Goal: Check status: Check status

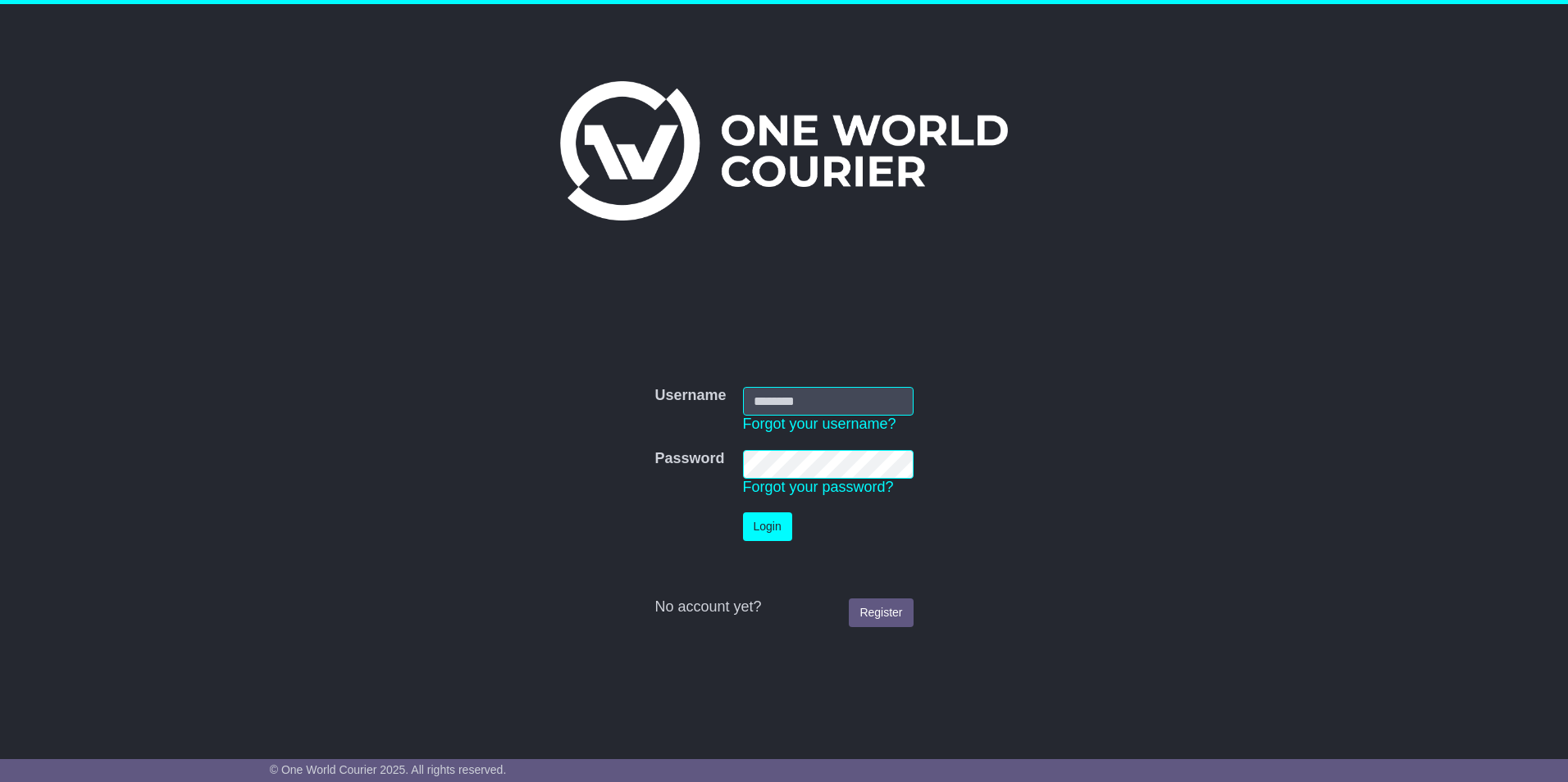
type input "**********"
click at [774, 520] on tbody "**********" at bounding box center [783, 507] width 275 height 256
click at [760, 527] on button "Login" at bounding box center [767, 527] width 49 height 29
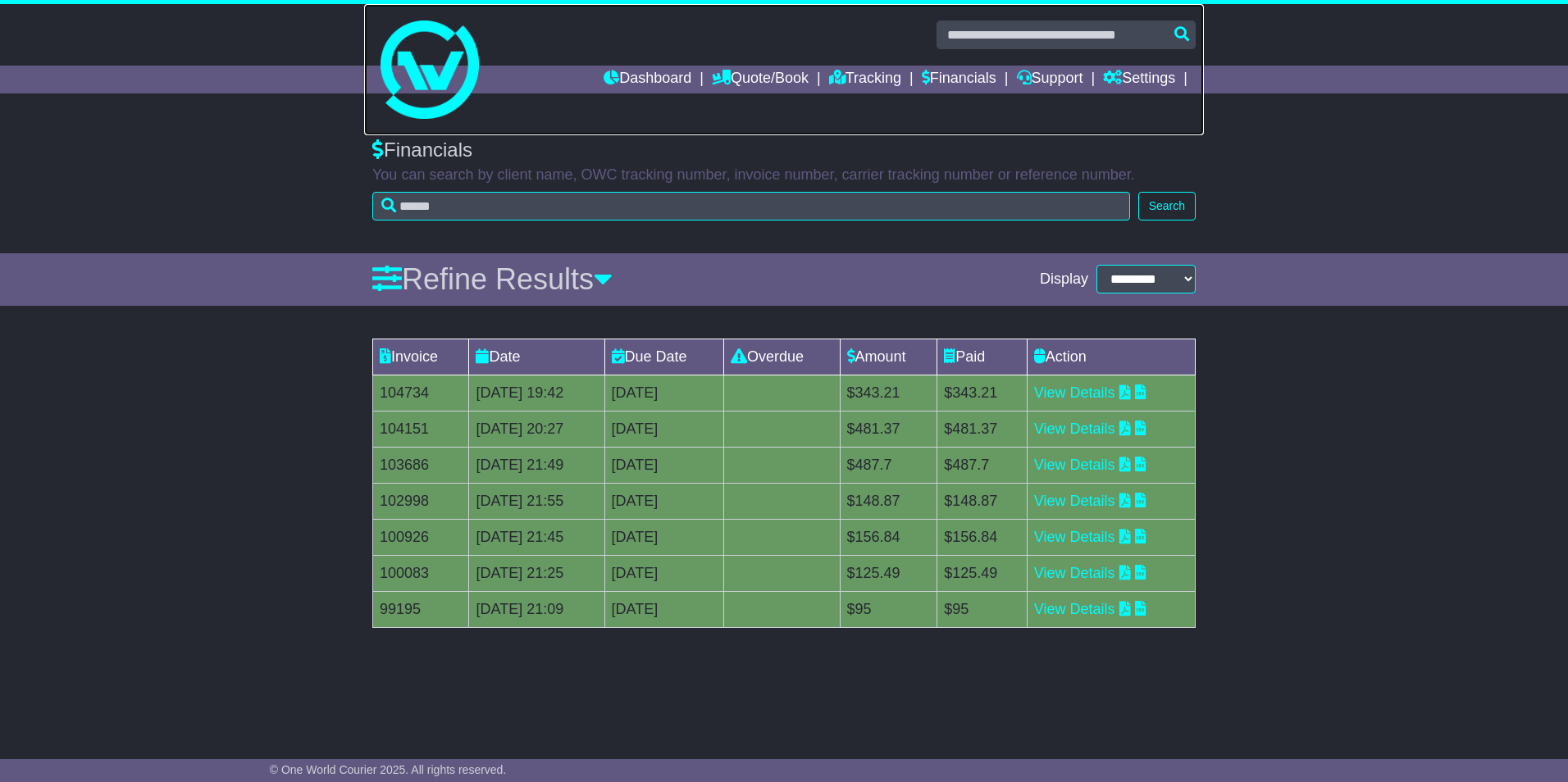
click at [652, 64] on link at bounding box center [783, 70] width 840 height 131
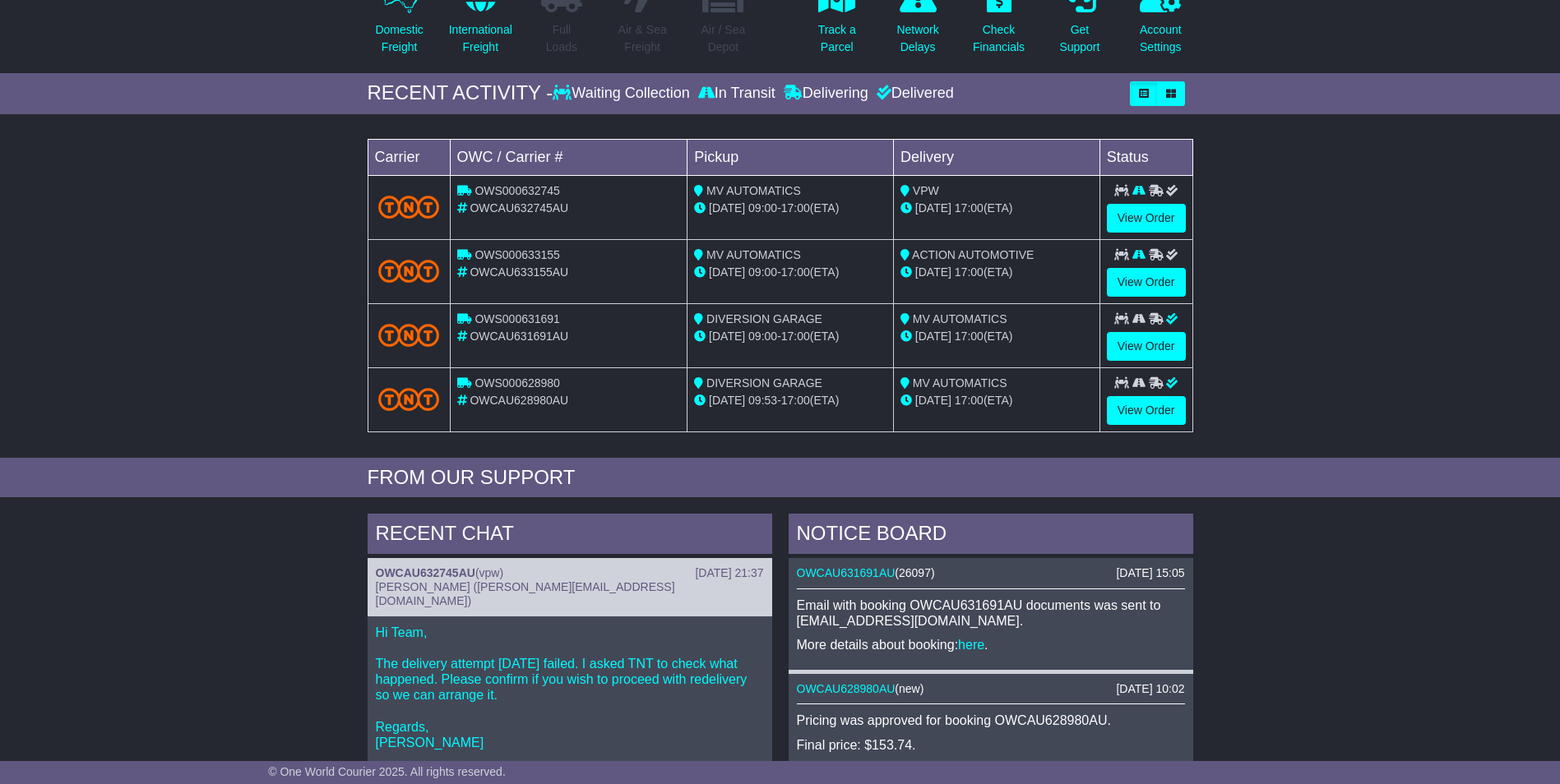
scroll to position [246, 0]
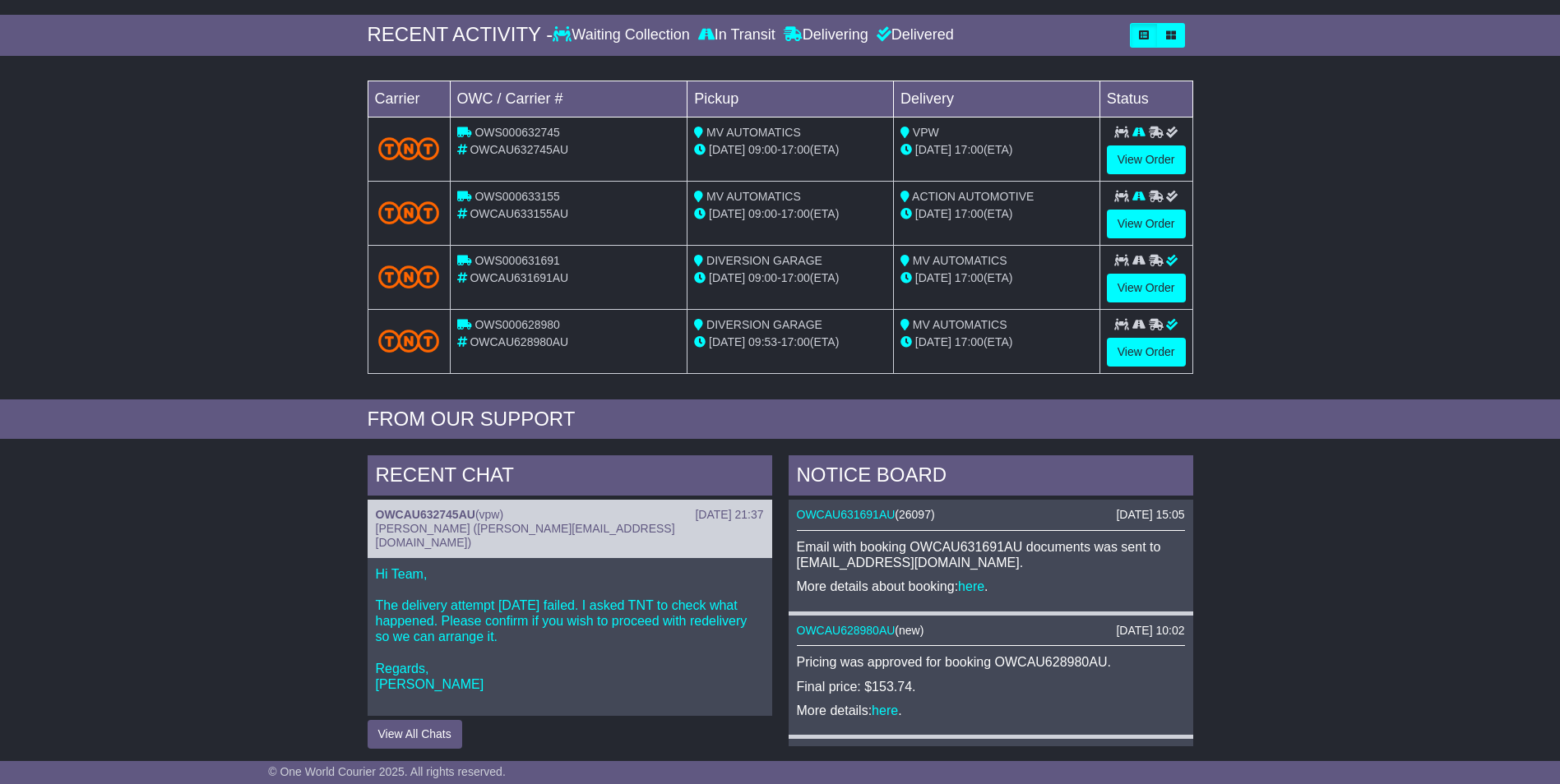
click at [648, 162] on td "OWS000632745 OWCAU632745AU" at bounding box center [568, 149] width 238 height 64
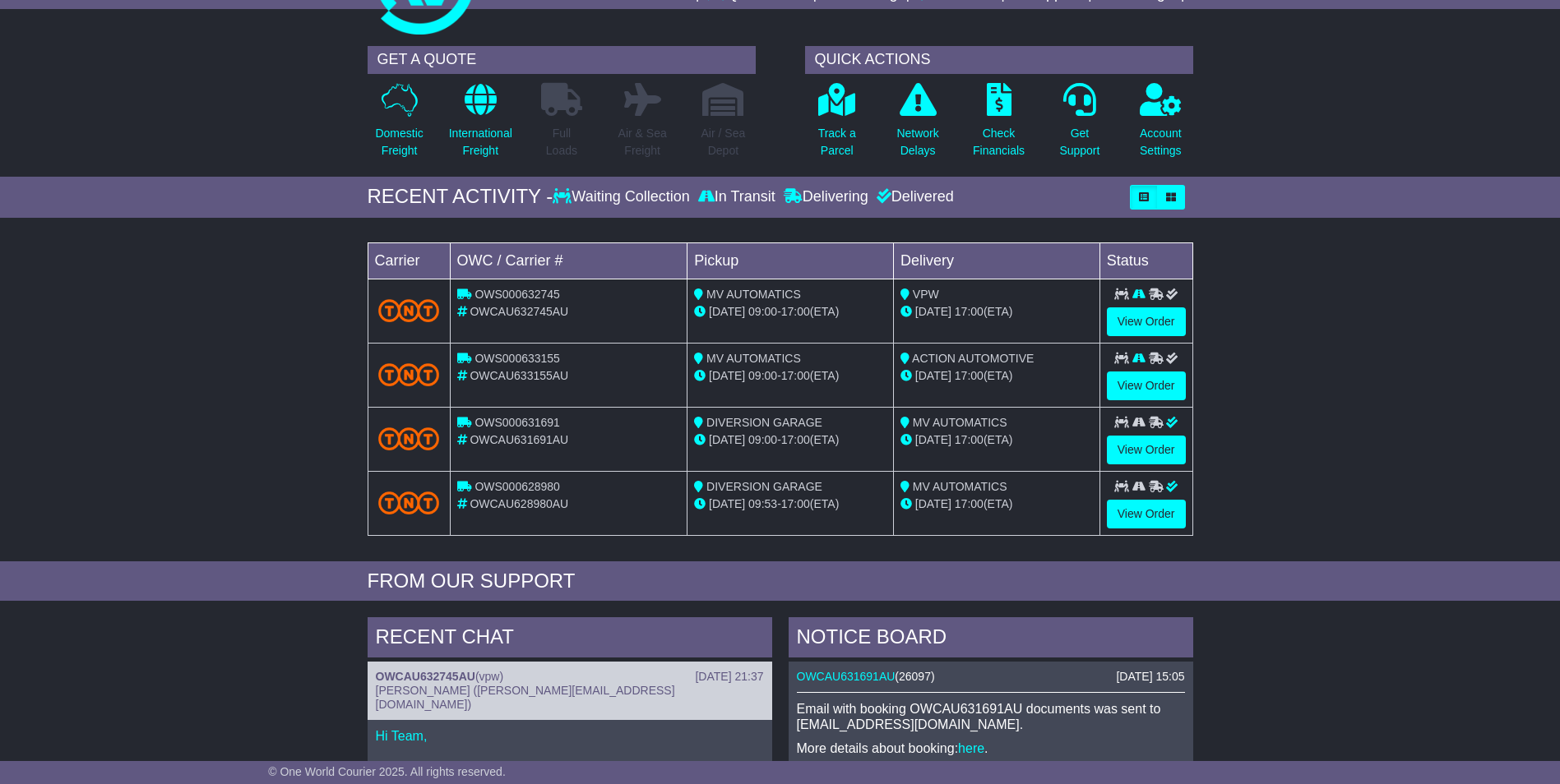
scroll to position [82, 0]
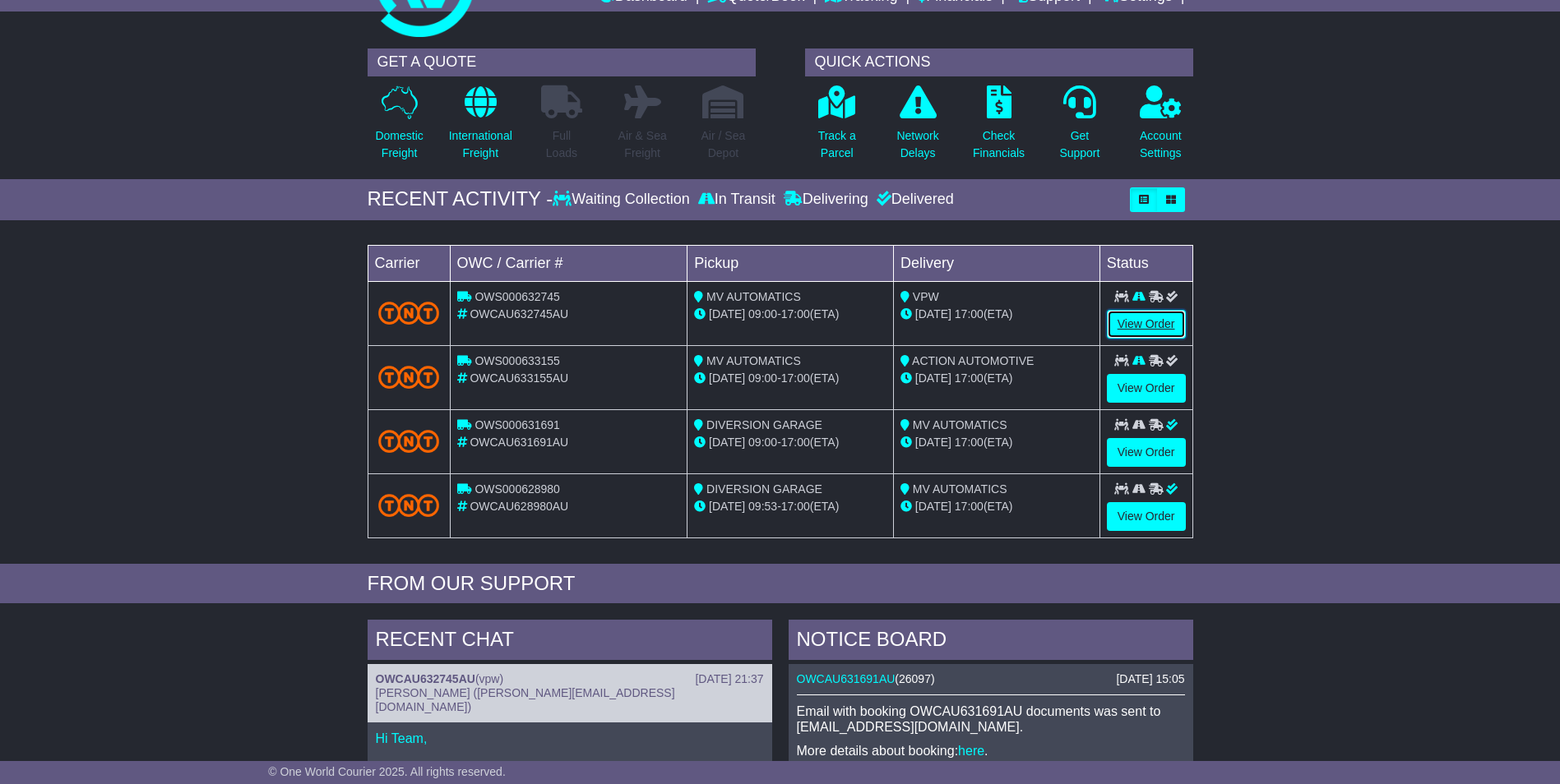
click at [1158, 318] on link "View Order" at bounding box center [1146, 323] width 79 height 29
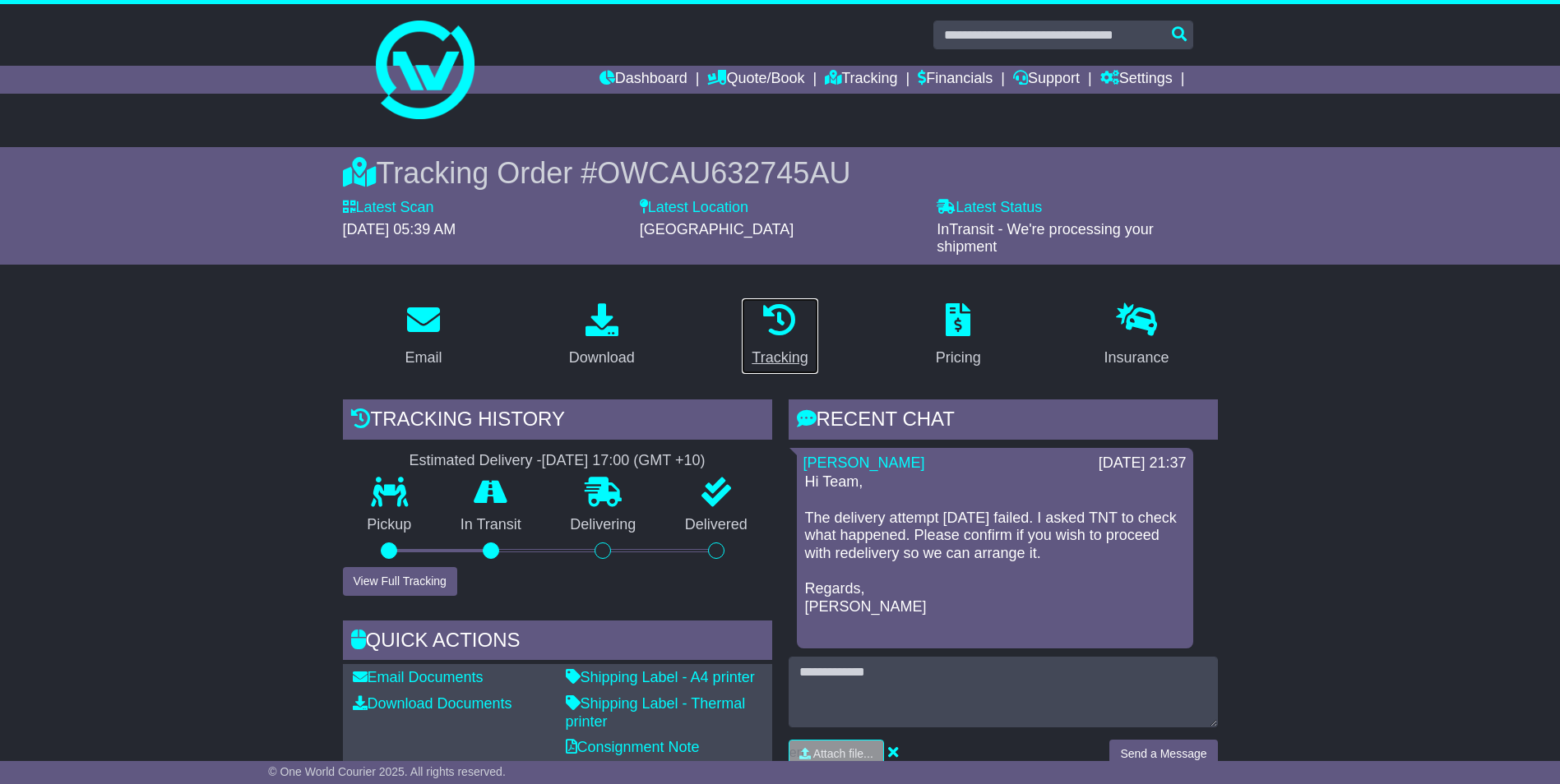
click at [785, 347] on div "Tracking" at bounding box center [779, 357] width 56 height 22
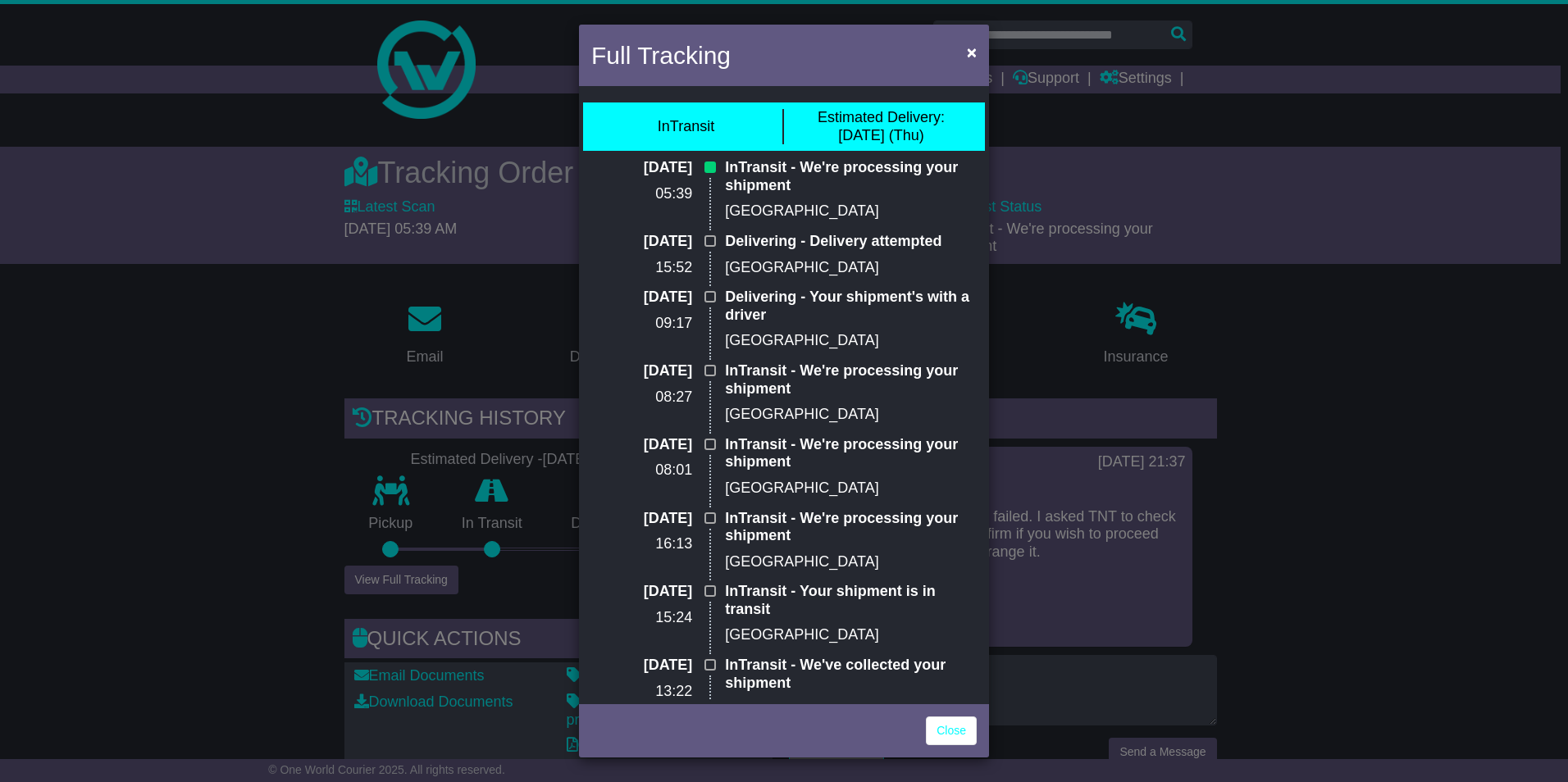
click at [1295, 262] on div "Full Tracking × InTransit Estimated Delivery: [DATE] (Thu) [DATE] 05:39 InTrans…" at bounding box center [784, 391] width 1568 height 782
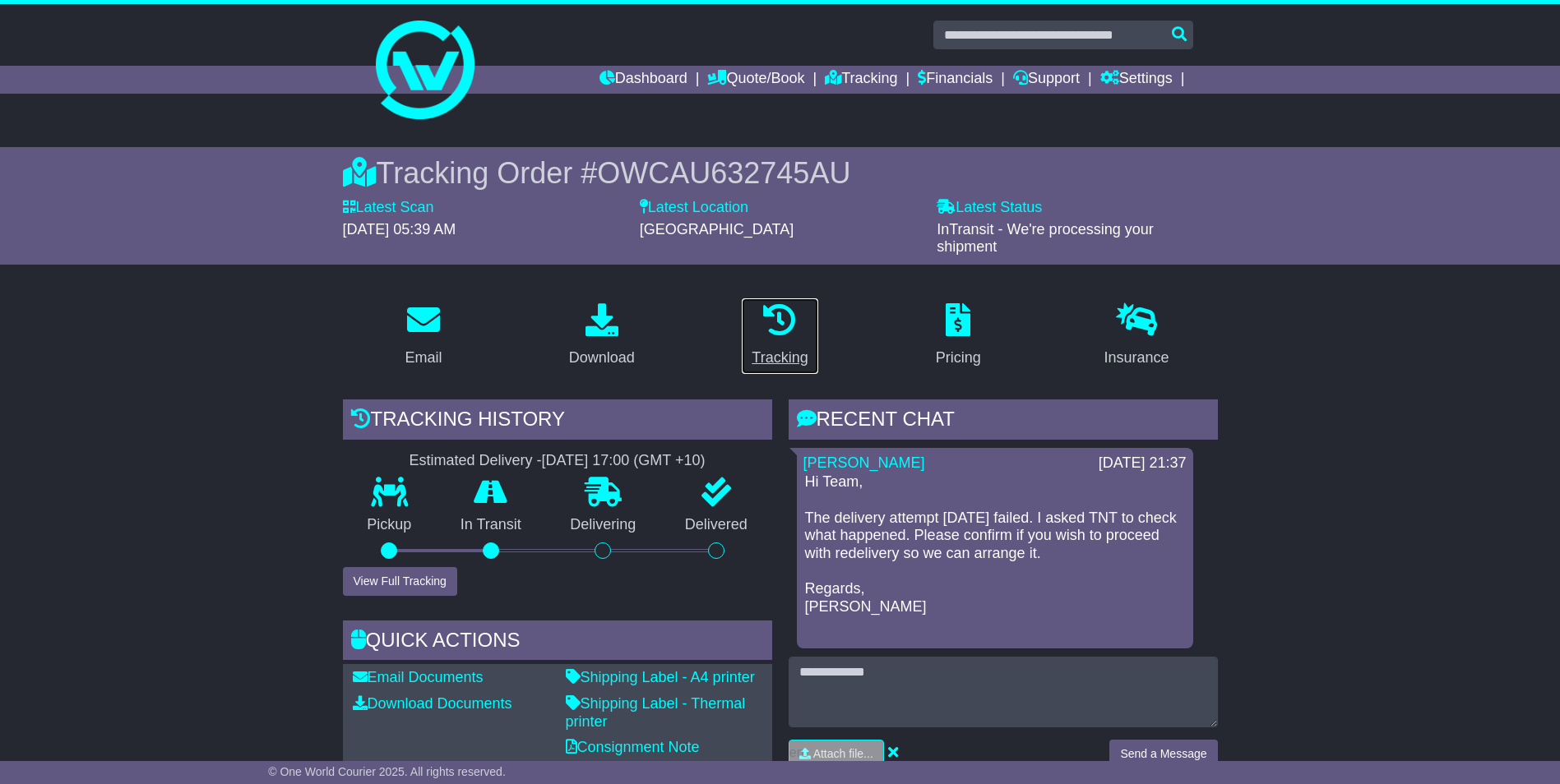
click at [757, 351] on div "Tracking" at bounding box center [779, 357] width 56 height 22
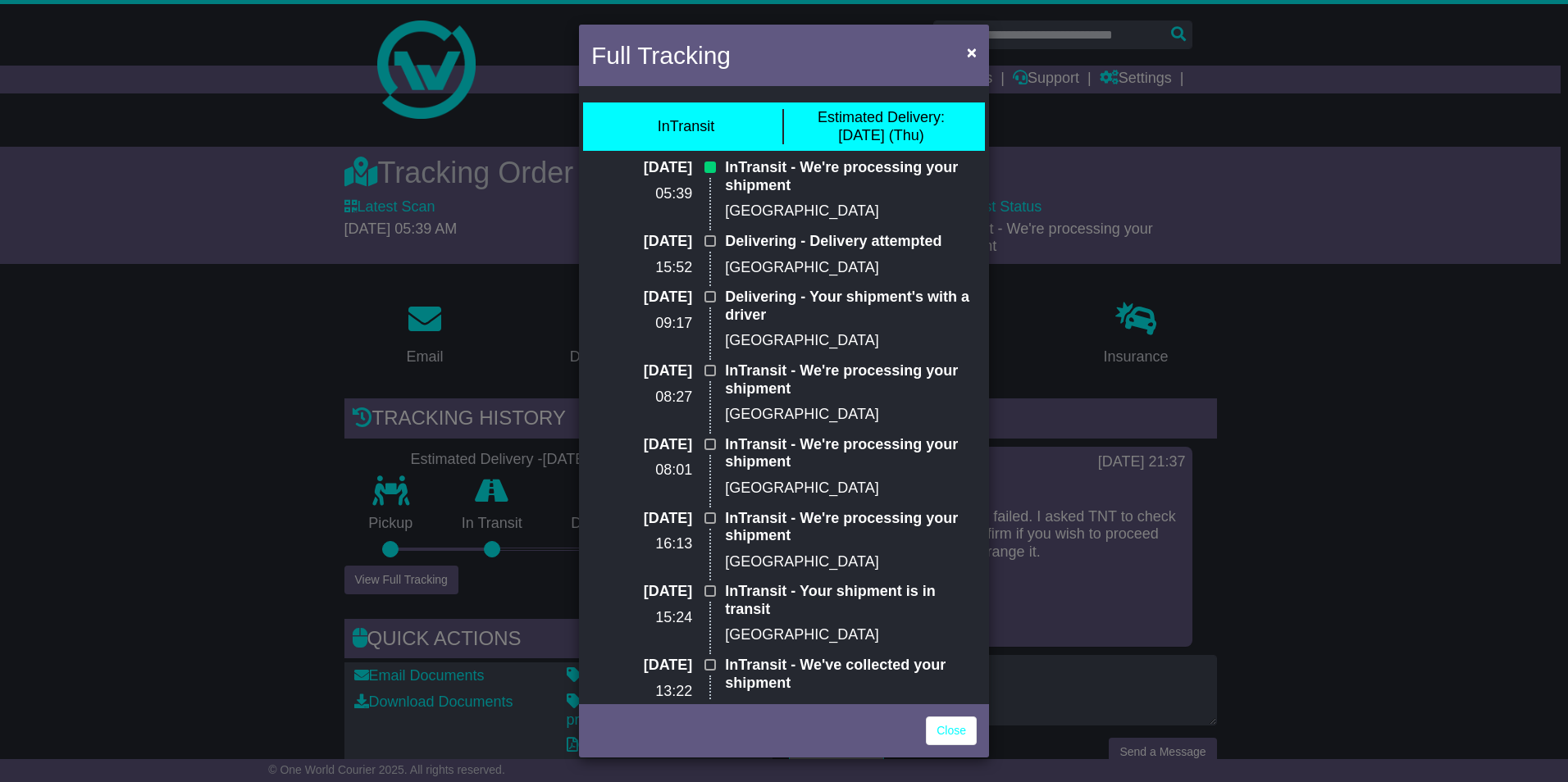
click at [1295, 441] on div "Full Tracking × InTransit Estimated Delivery: [DATE] (Thu) [DATE] 05:39 InTrans…" at bounding box center [784, 391] width 1568 height 782
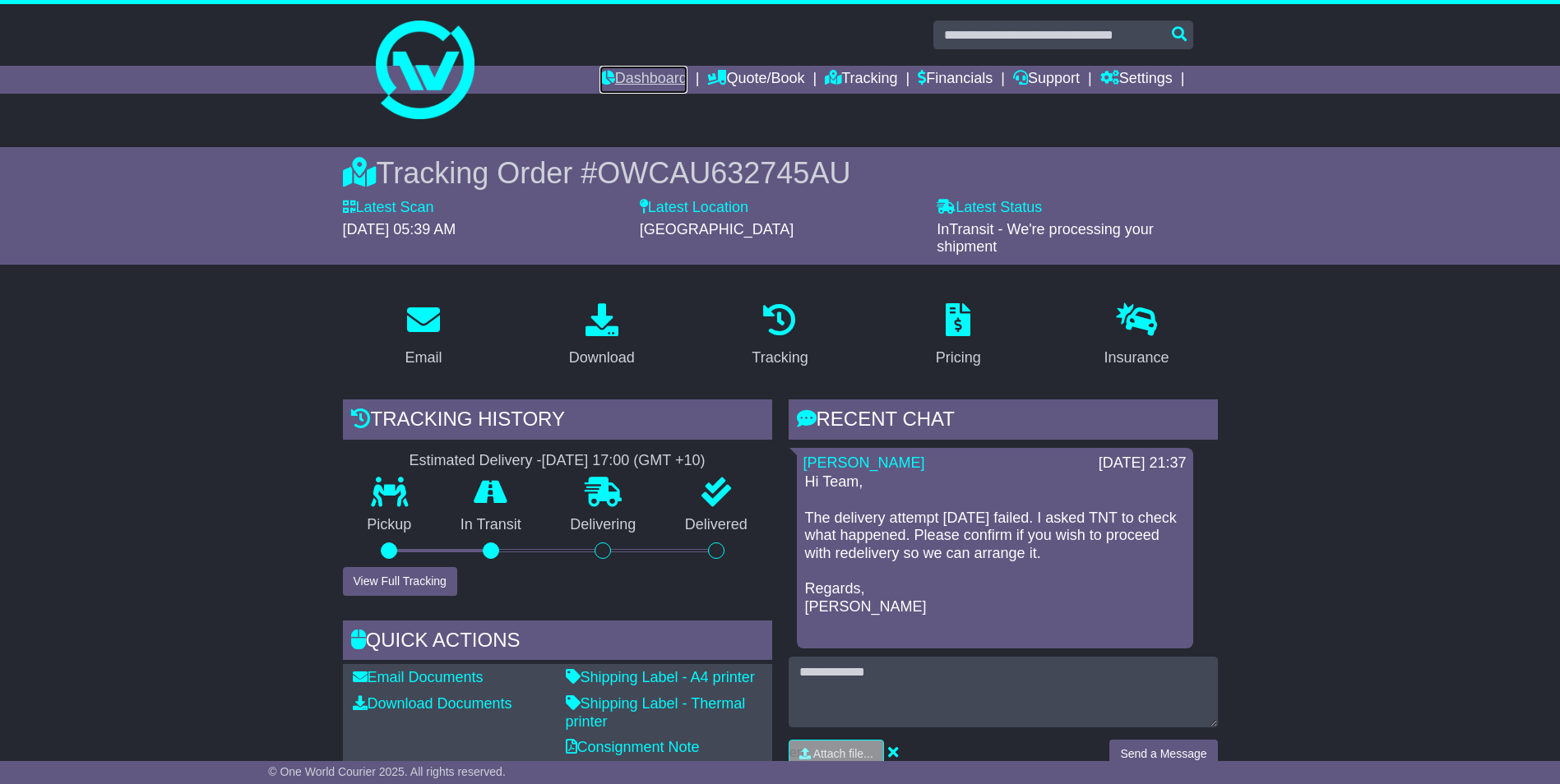
click at [638, 83] on link "Dashboard" at bounding box center [643, 80] width 88 height 28
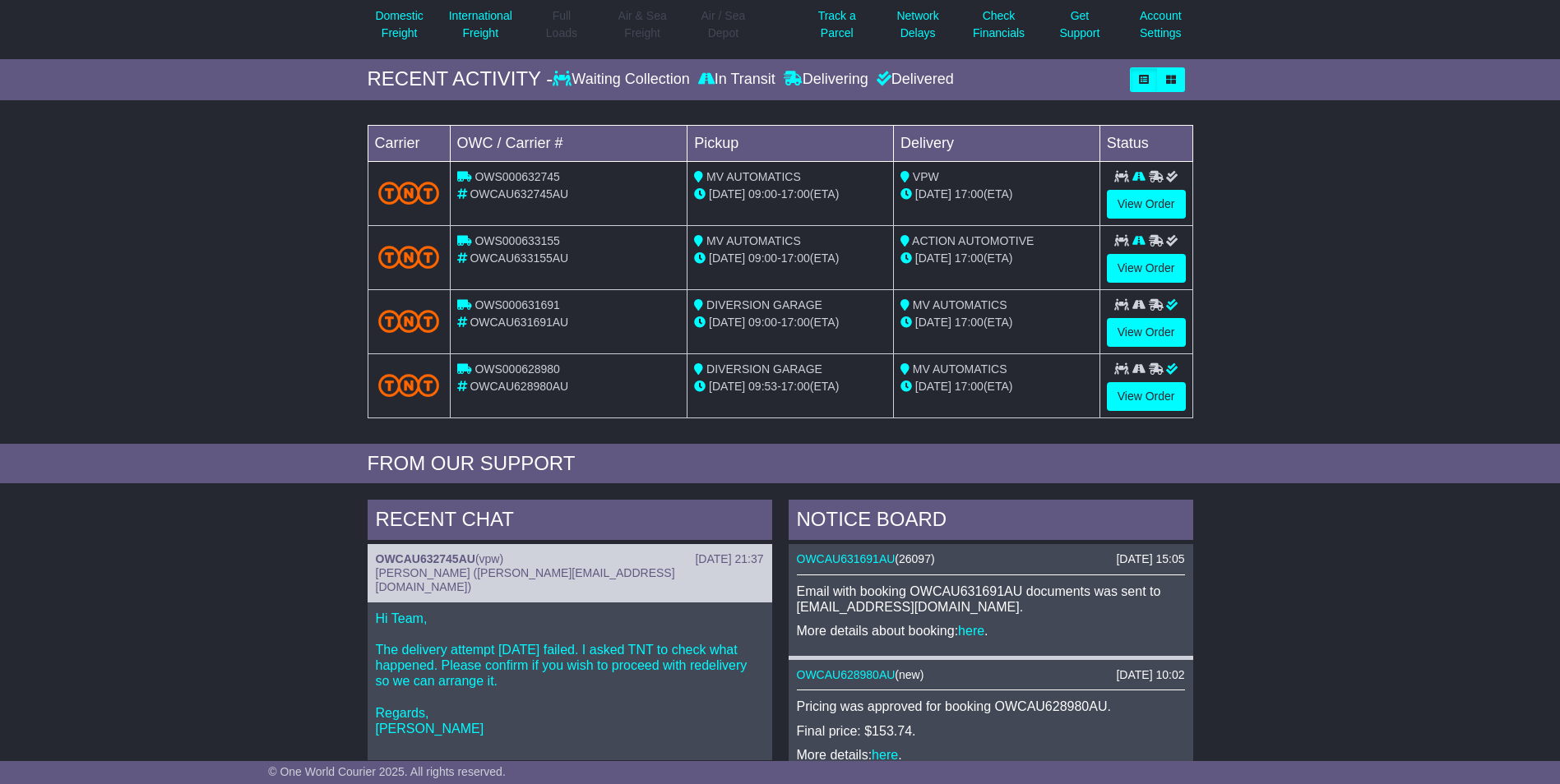
scroll to position [329, 0]
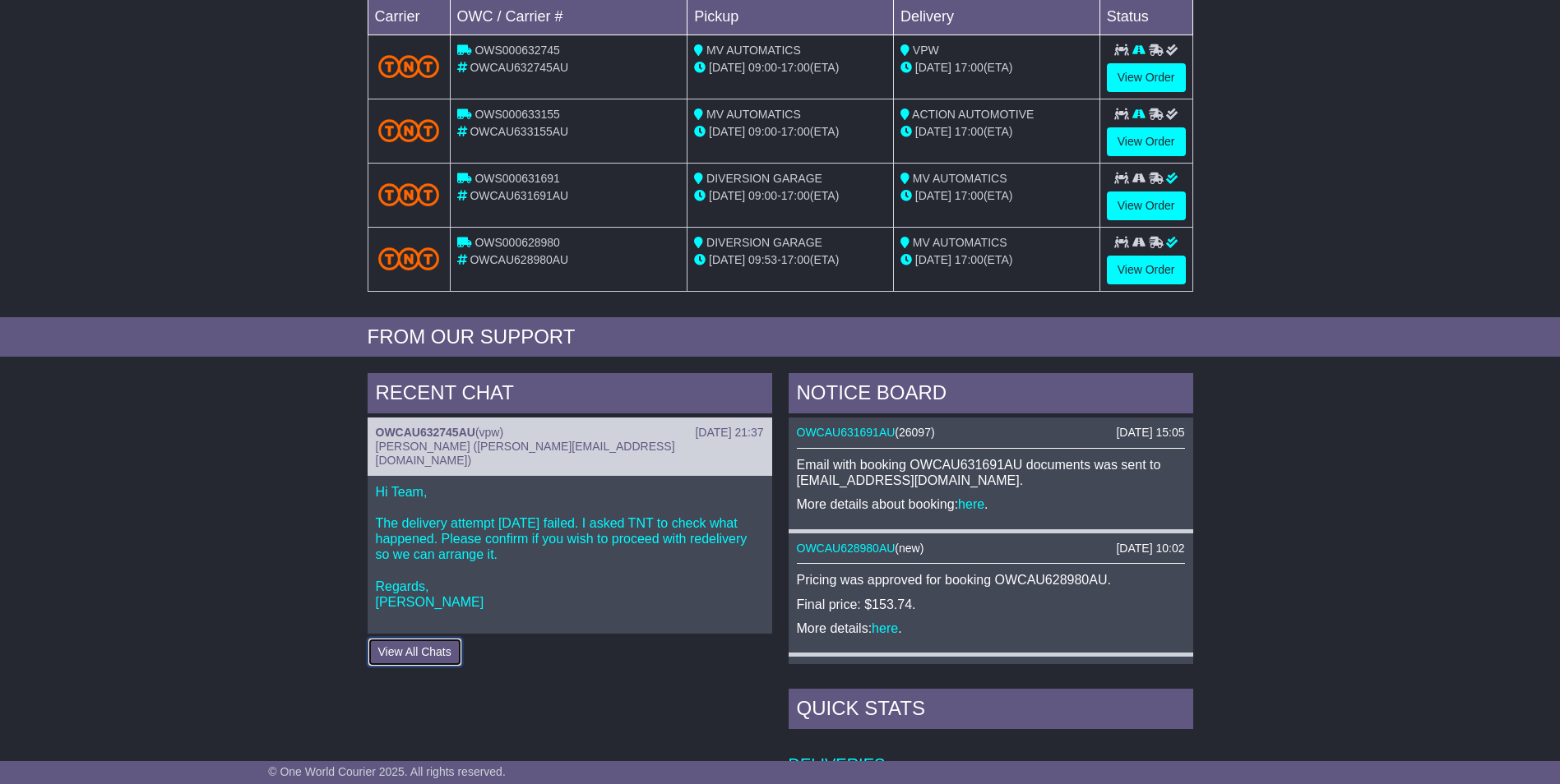
click at [401, 638] on button "View All Chats" at bounding box center [414, 652] width 94 height 29
click at [551, 508] on p "Hi Team, The delivery attempt today failed. I asked TNT to check what happened.…" at bounding box center [570, 555] width 388 height 142
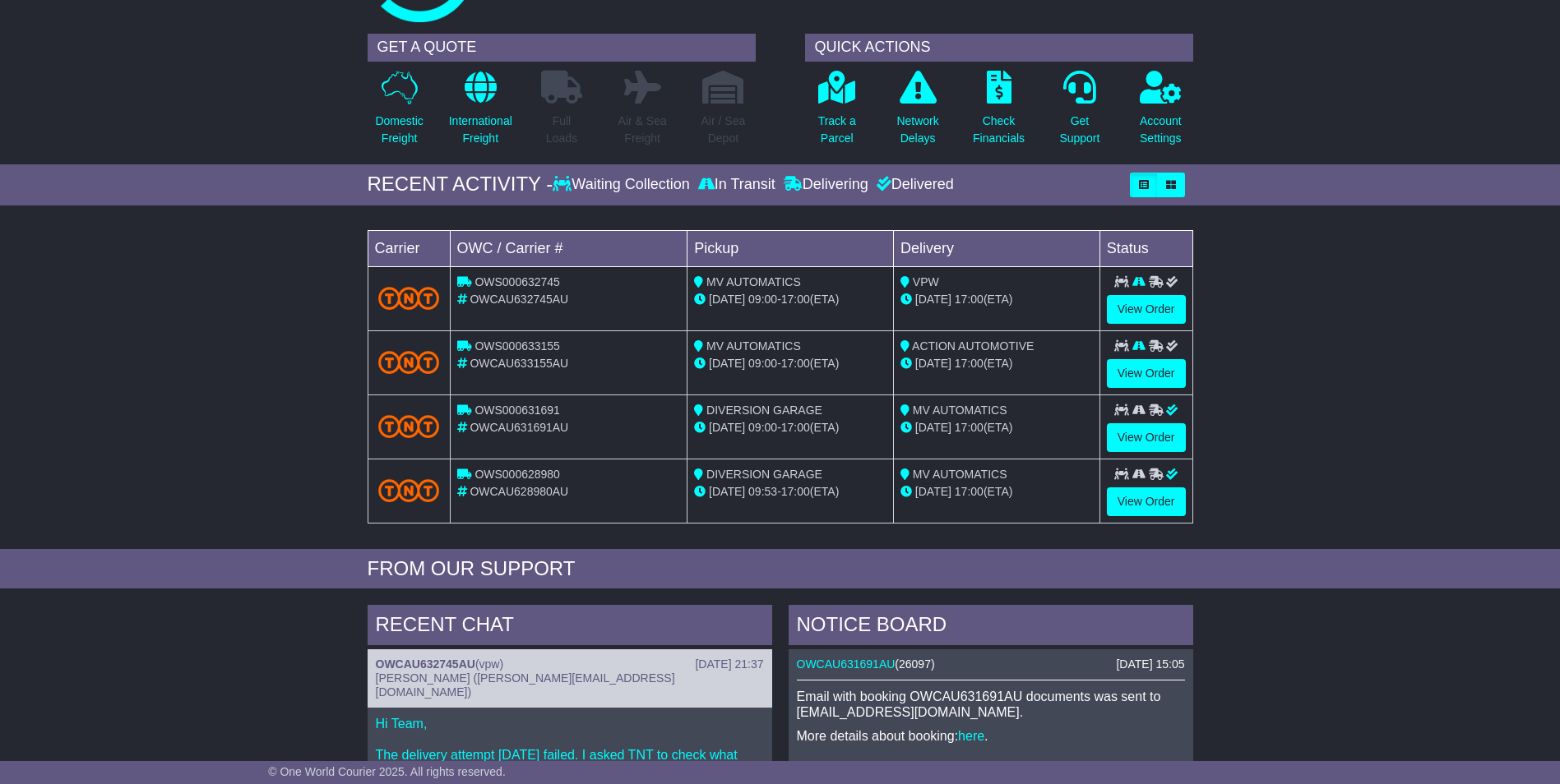
scroll to position [82, 0]
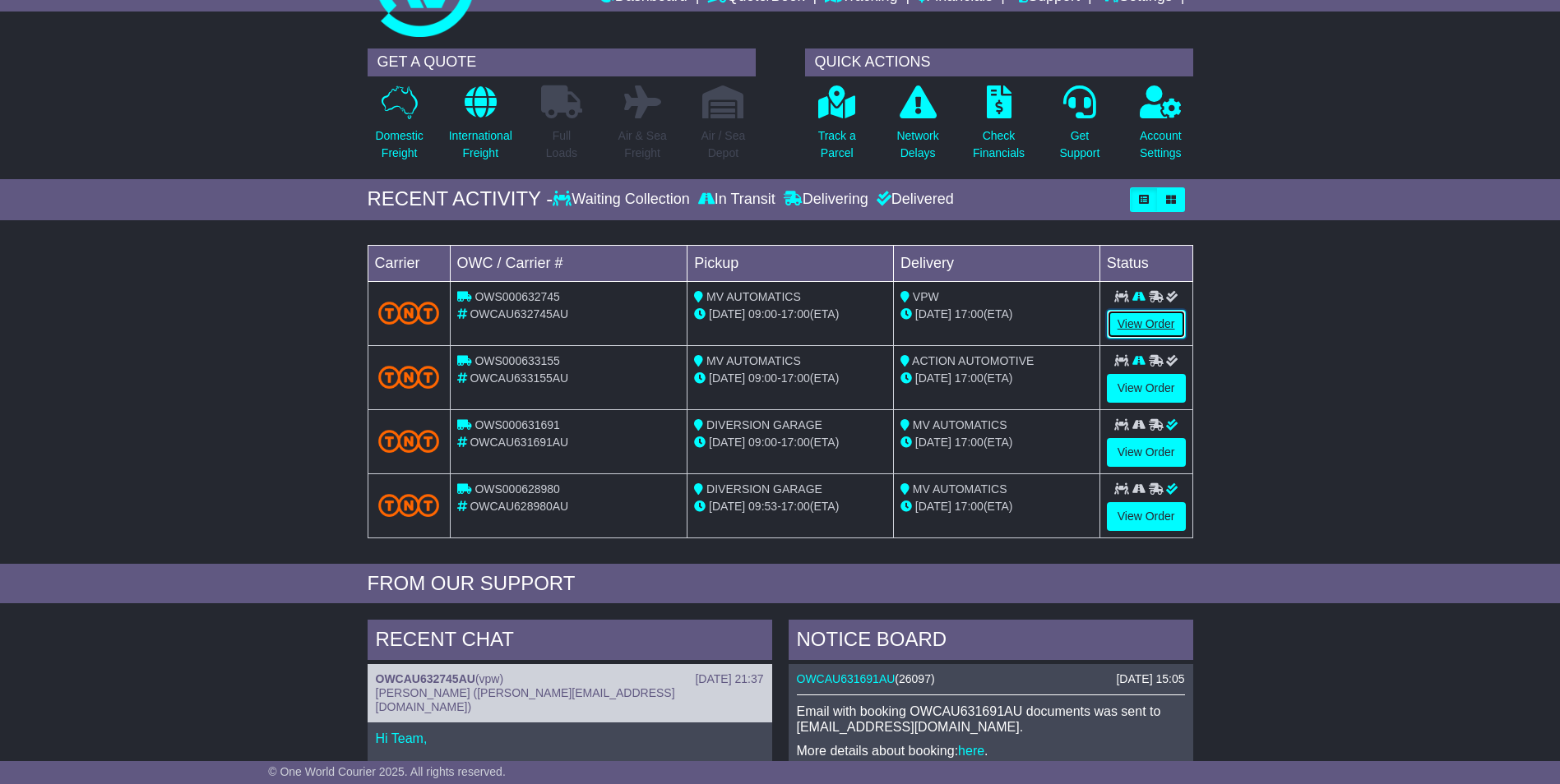
click at [1125, 309] on link "View Order" at bounding box center [1146, 323] width 79 height 29
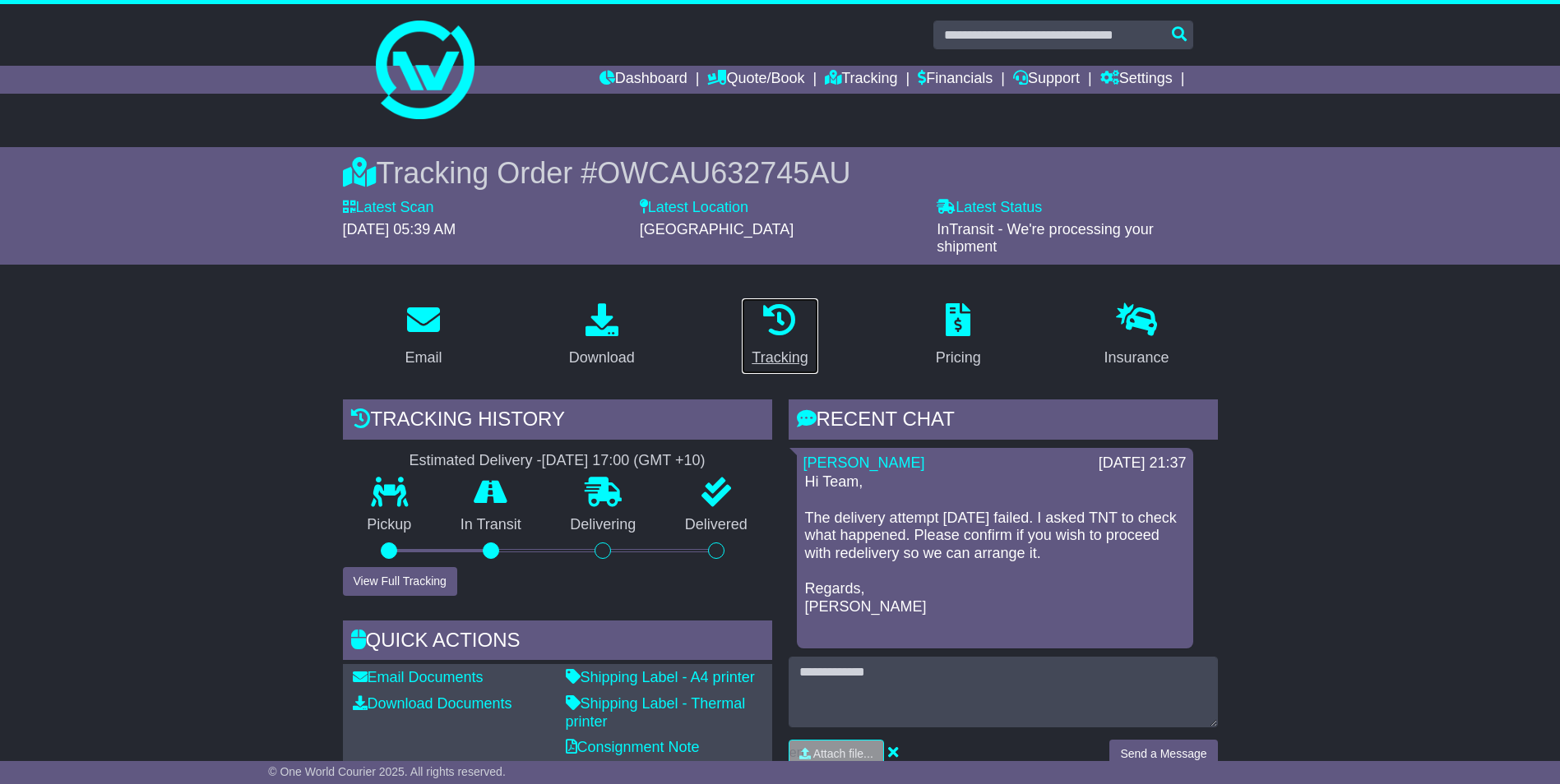
click at [770, 347] on div "Tracking" at bounding box center [779, 357] width 56 height 22
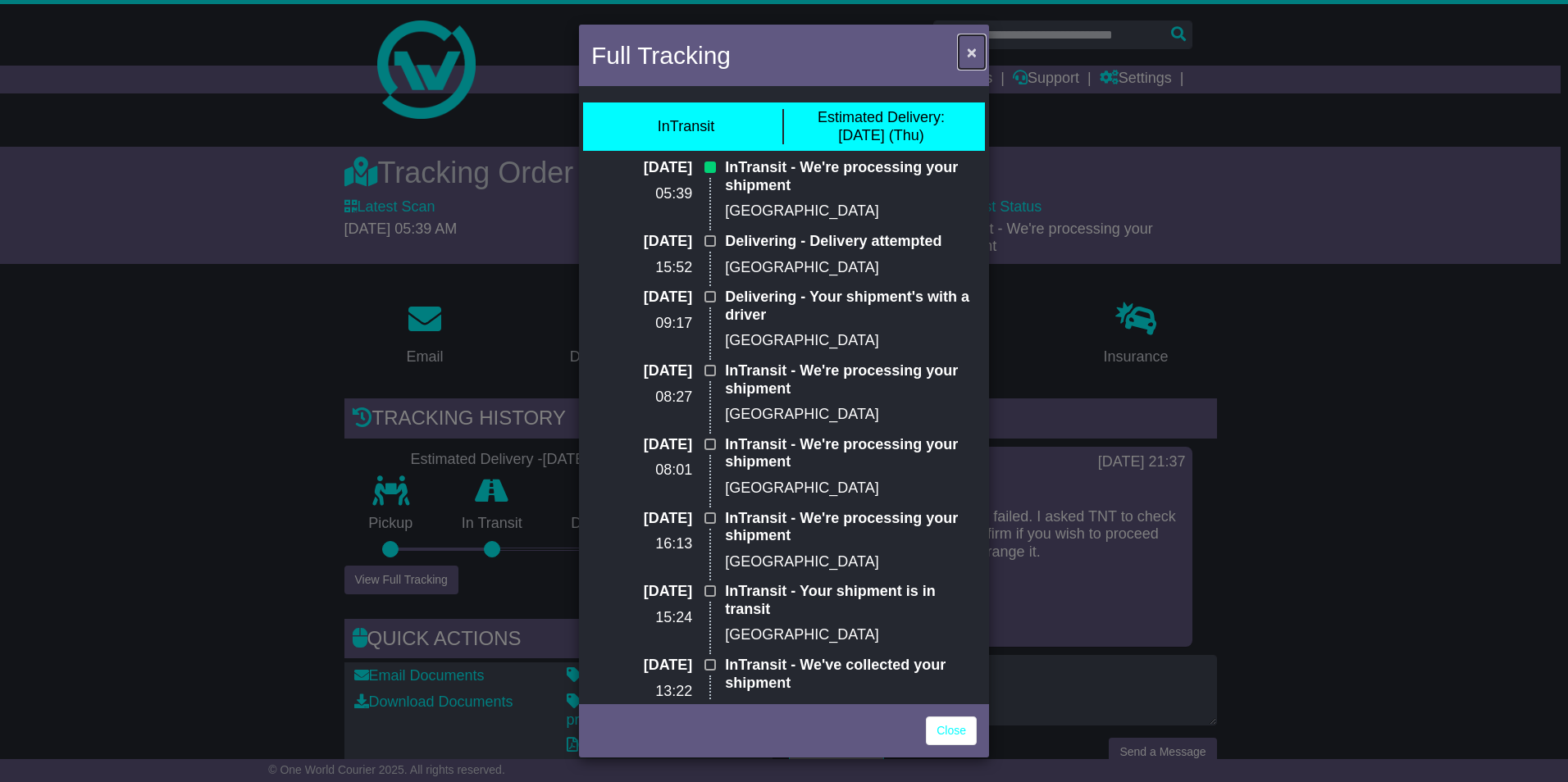
click at [974, 56] on span "×" at bounding box center [971, 52] width 10 height 19
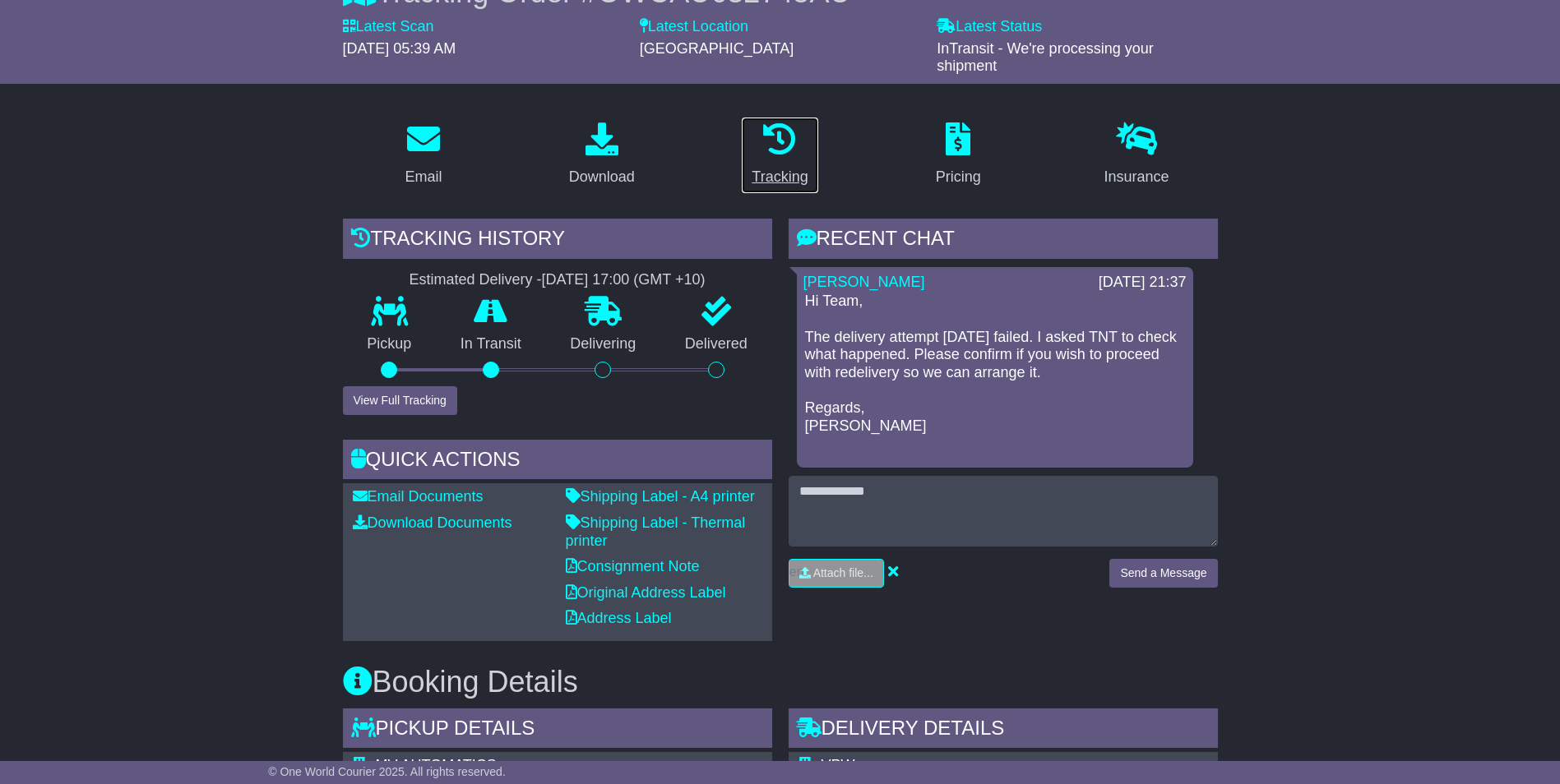
scroll to position [121, 0]
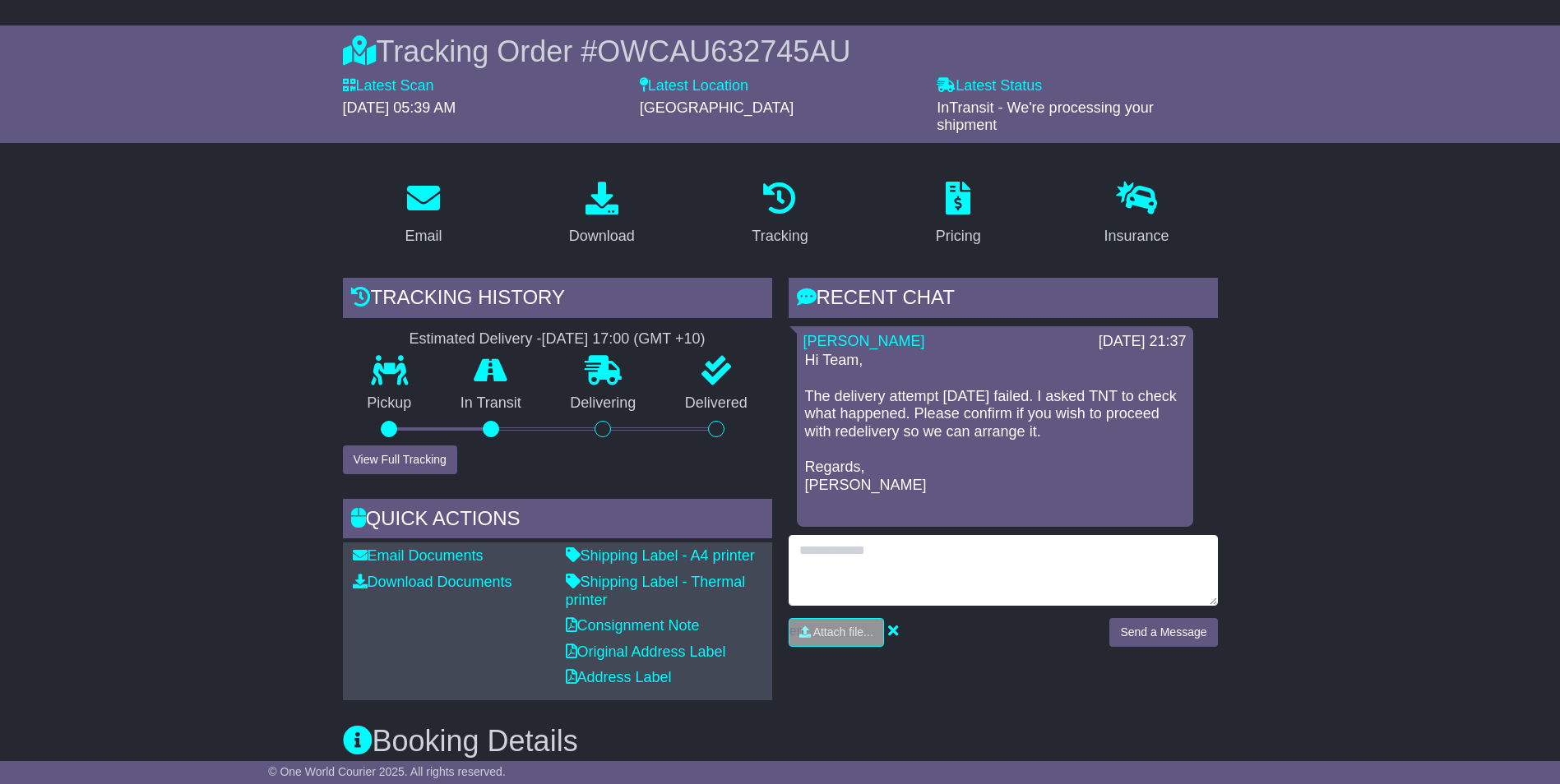
click at [869, 574] on textarea at bounding box center [1003, 570] width 429 height 71
click at [1199, 543] on textarea "**********" at bounding box center [1003, 570] width 429 height 71
click at [1090, 566] on textarea "**********" at bounding box center [1003, 570] width 429 height 71
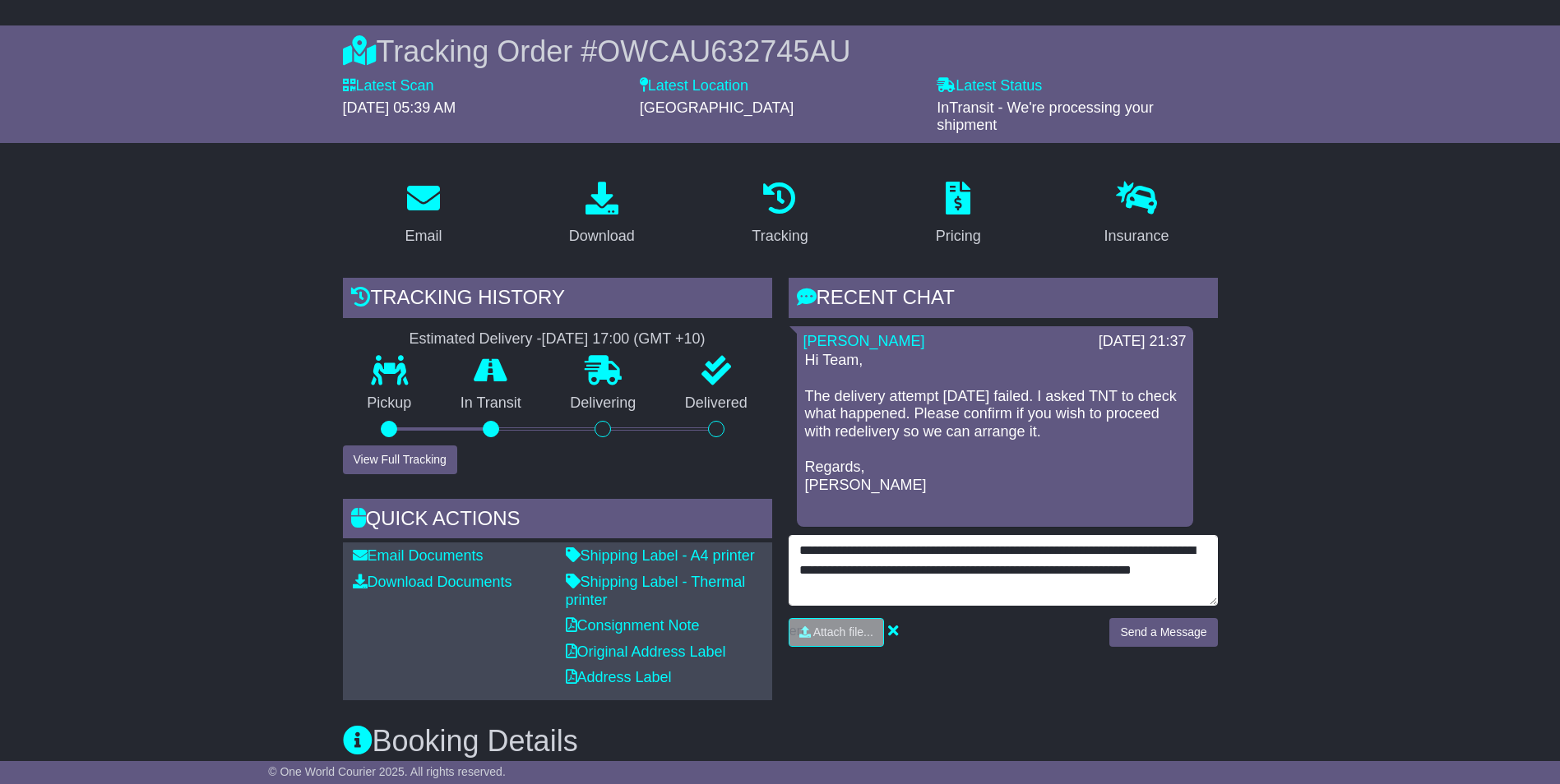
type textarea "**********"
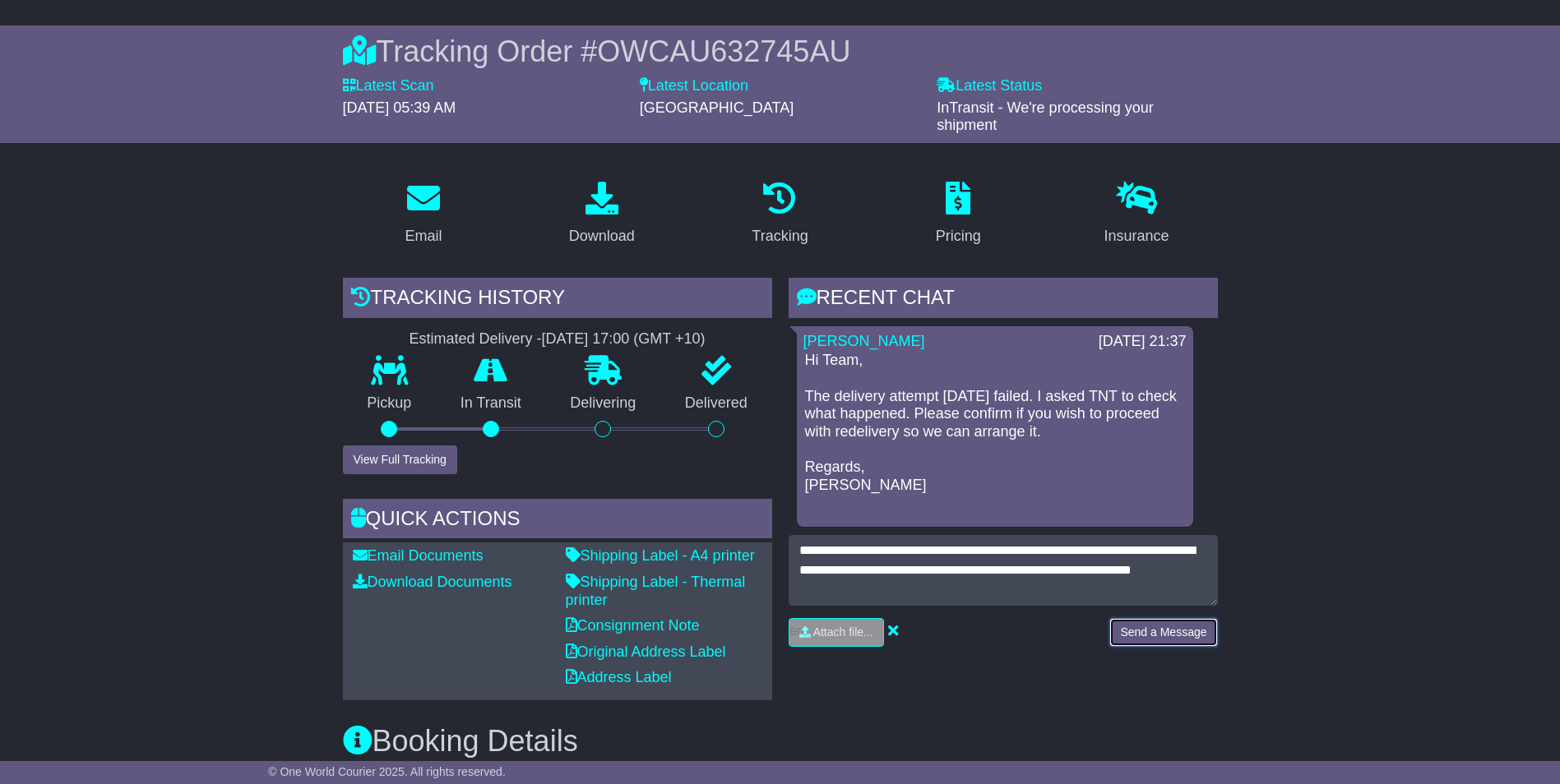
click at [1144, 621] on button "Send a Message" at bounding box center [1162, 632] width 108 height 29
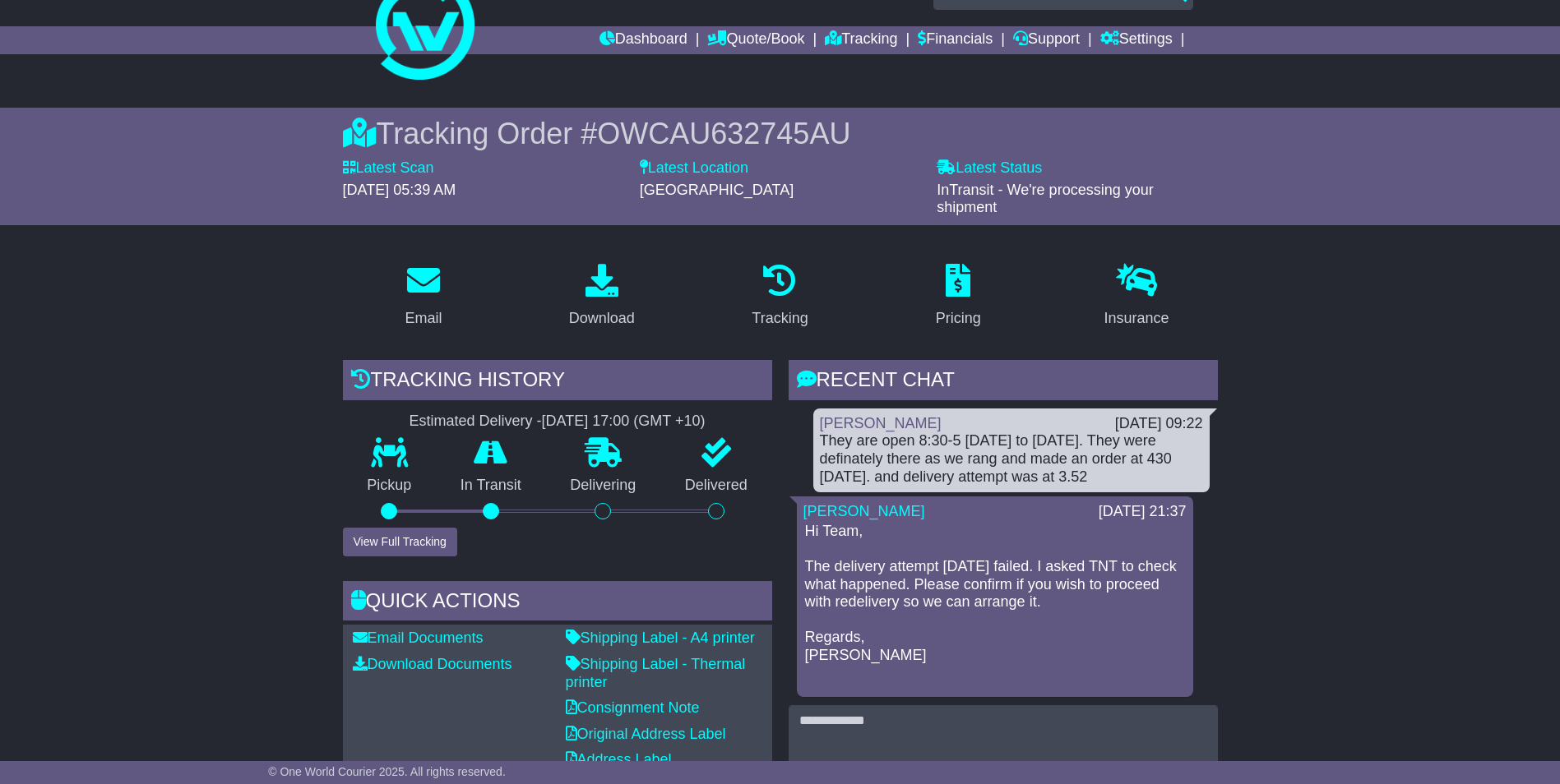
scroll to position [725, 0]
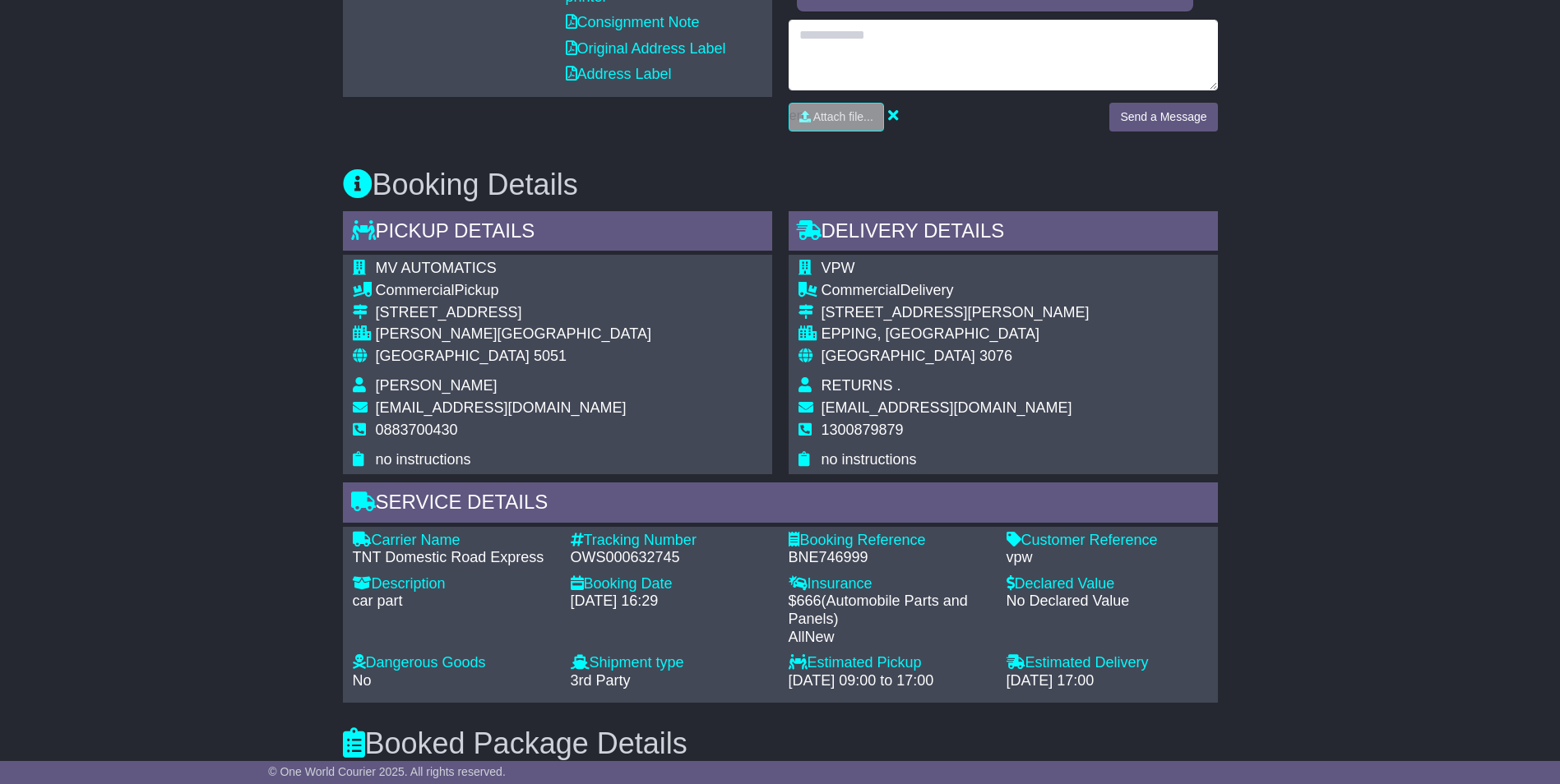
click at [816, 42] on textarea at bounding box center [1003, 55] width 429 height 71
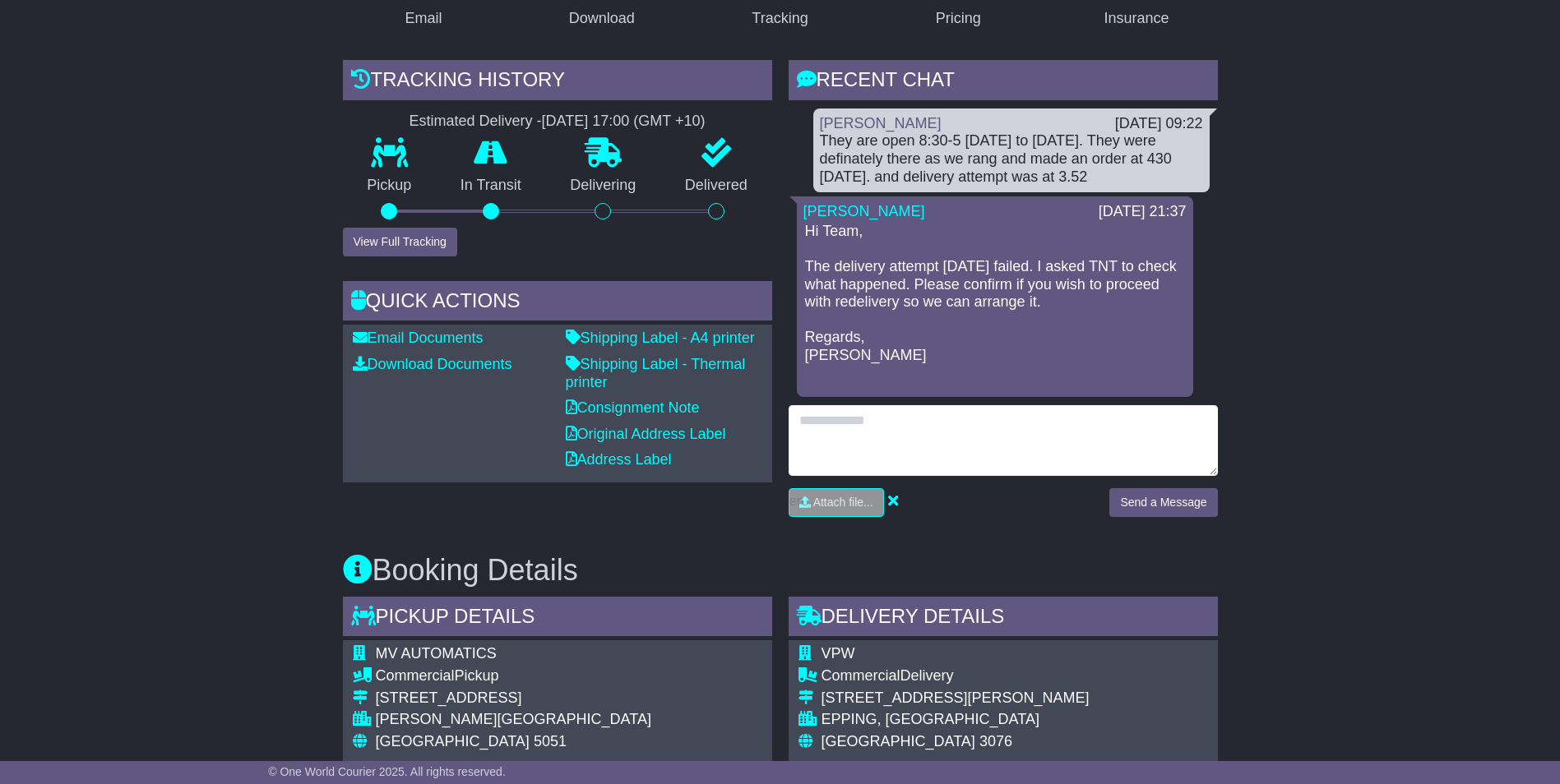
scroll to position [314, 0]
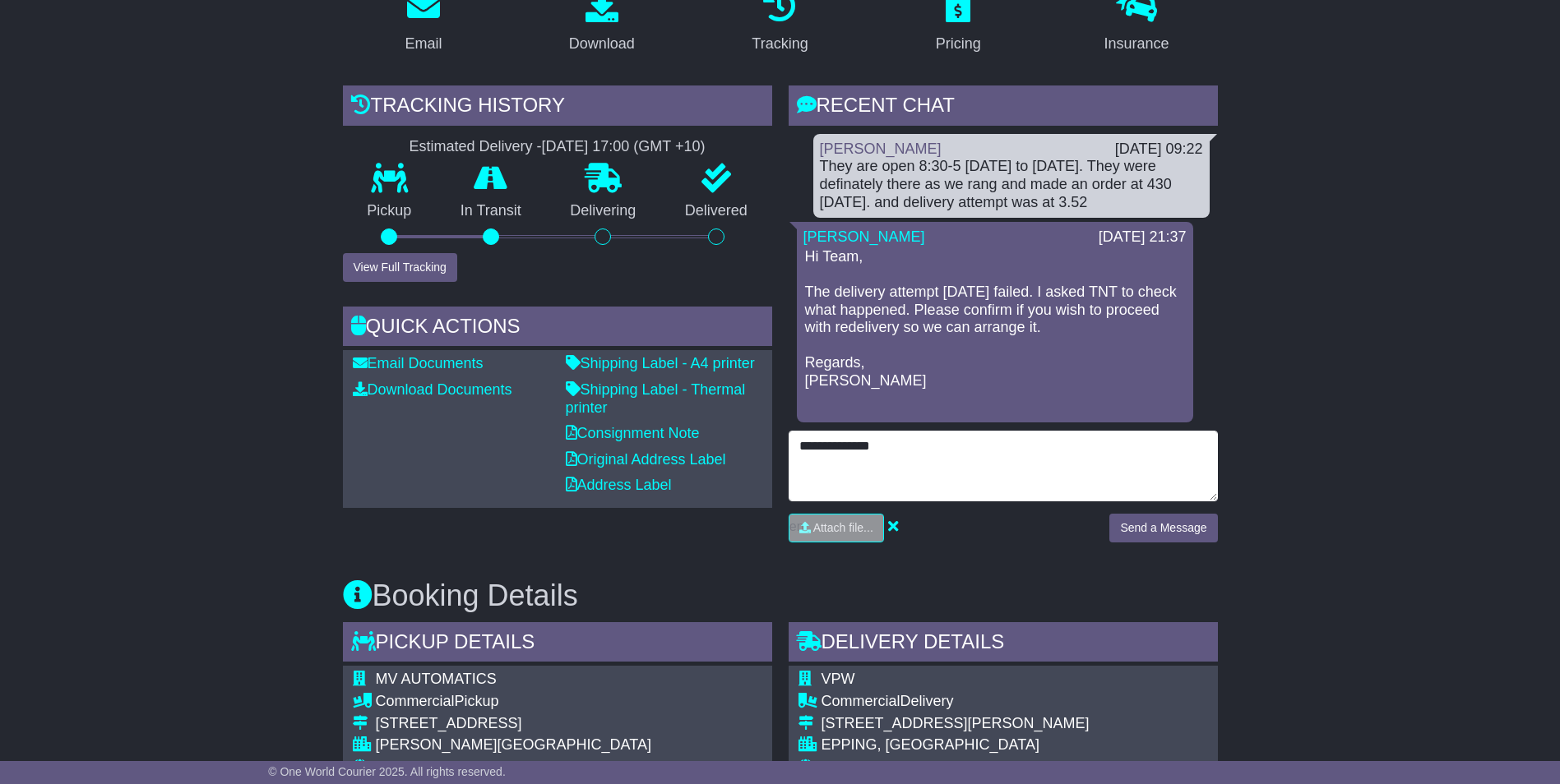
type textarea "**********"
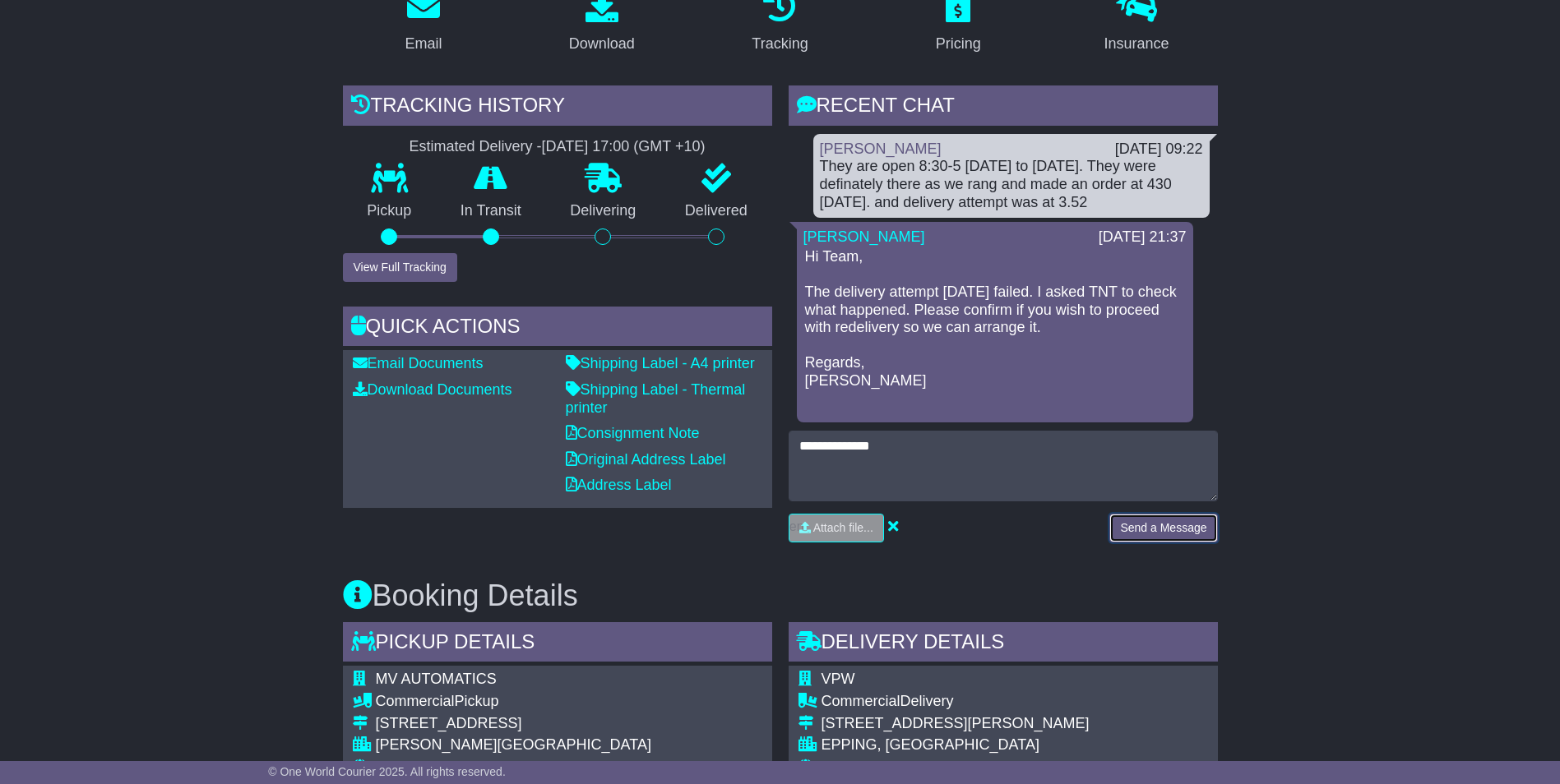
click at [1166, 514] on button "Send a Message" at bounding box center [1162, 528] width 108 height 29
